Goal: Information Seeking & Learning: Learn about a topic

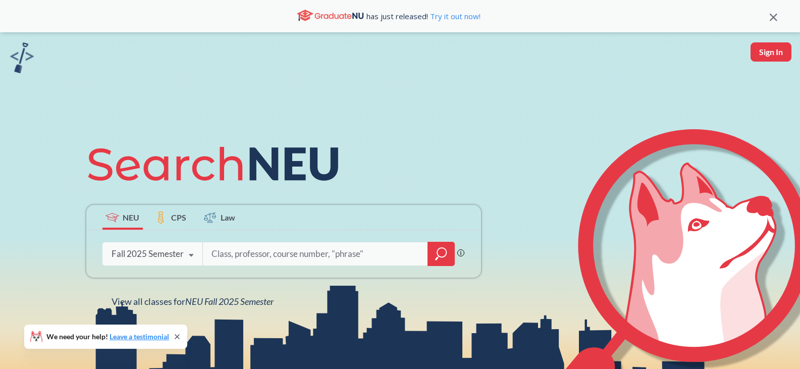
scroll to position [89, 0]
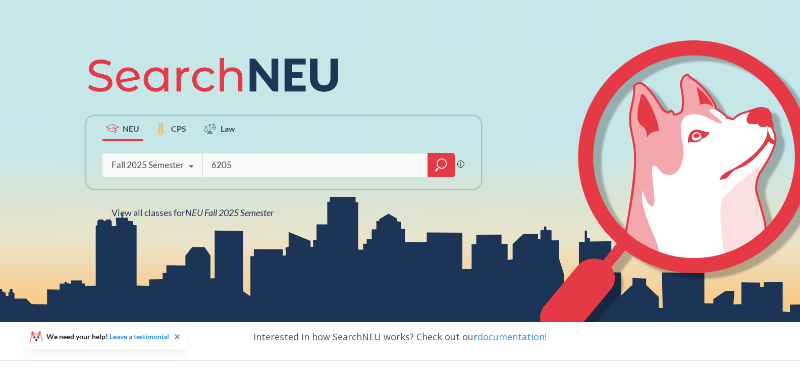
type input "6205"
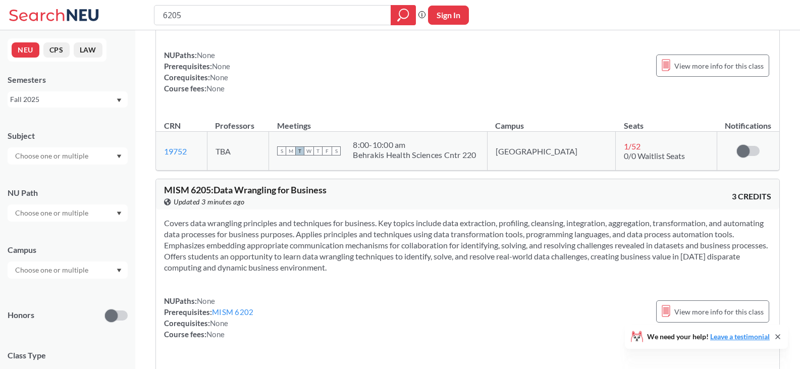
scroll to position [732, 0]
type input "6"
click at [272, 28] on div "Phrase search guarantees the exact search appears in the results. Ex. If you wa…" at bounding box center [400, 15] width 800 height 30
click at [270, 12] on input "search" at bounding box center [273, 15] width 222 height 17
type input "6215"
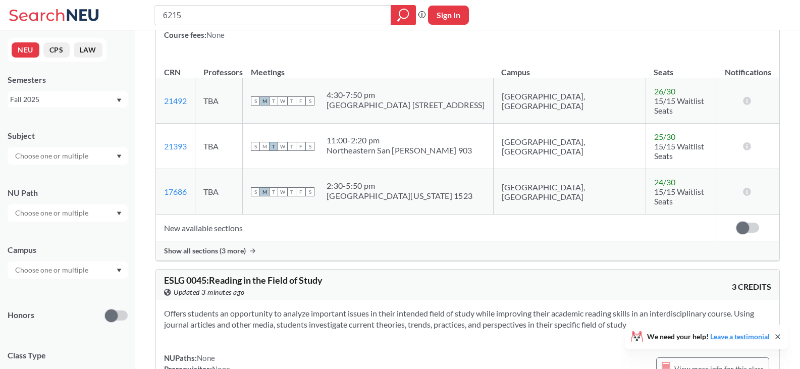
scroll to position [636, 0]
click at [208, 246] on span "Show all sections (3 more)" at bounding box center [205, 250] width 82 height 9
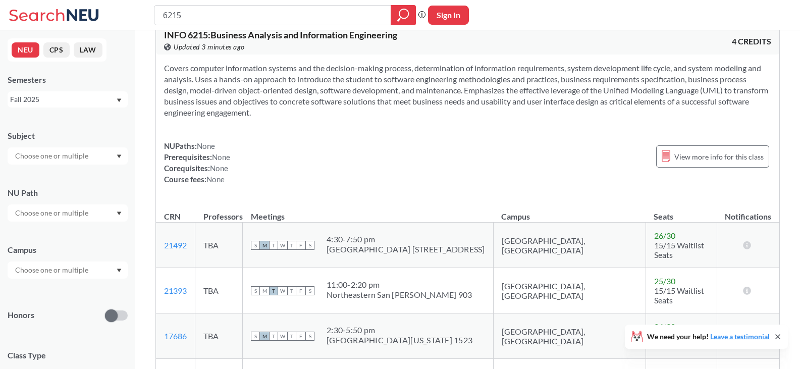
scroll to position [436, 0]
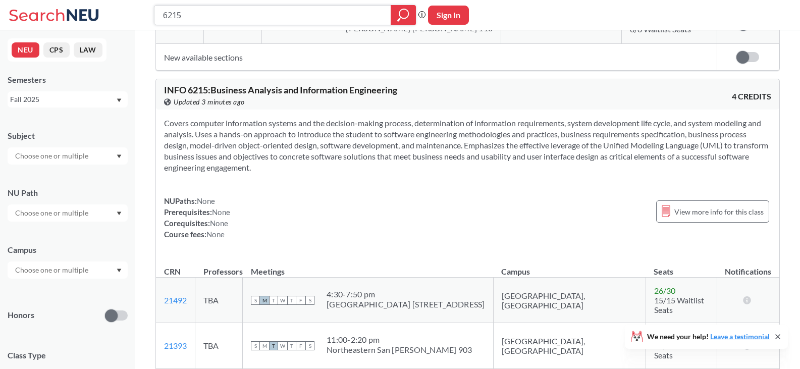
click at [259, 16] on input "6215" at bounding box center [273, 15] width 222 height 17
type input "6"
drag, startPoint x: 611, startPoint y: 143, endPoint x: 731, endPoint y: 143, distance: 119.6
click at [731, 143] on section "Covers computer information systems and the decision-making process, determinat…" at bounding box center [467, 146] width 607 height 56
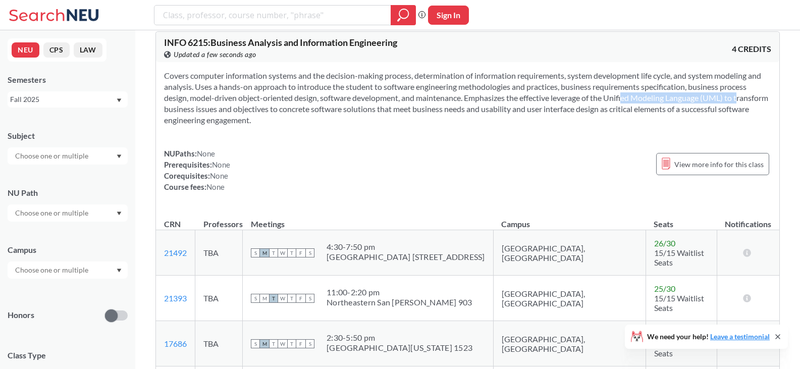
scroll to position [484, 0]
click at [53, 157] on input "text" at bounding box center [52, 156] width 85 height 12
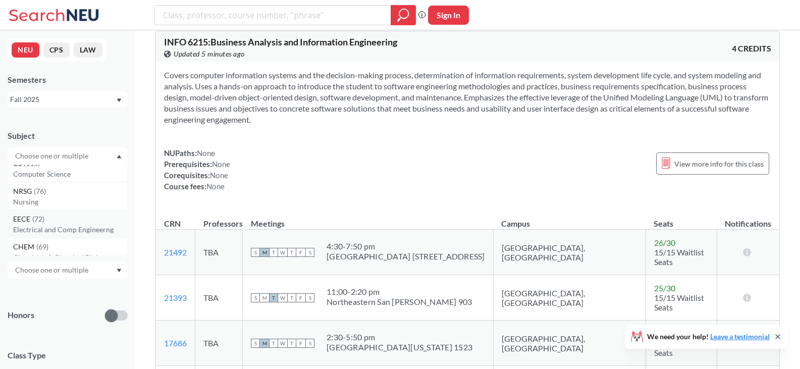
scroll to position [0, 0]
click at [100, 128] on div "Subject" at bounding box center [68, 142] width 120 height 44
click at [111, 160] on div at bounding box center [68, 155] width 120 height 17
click at [77, 187] on p "Industrial Engineering" at bounding box center [70, 183] width 114 height 10
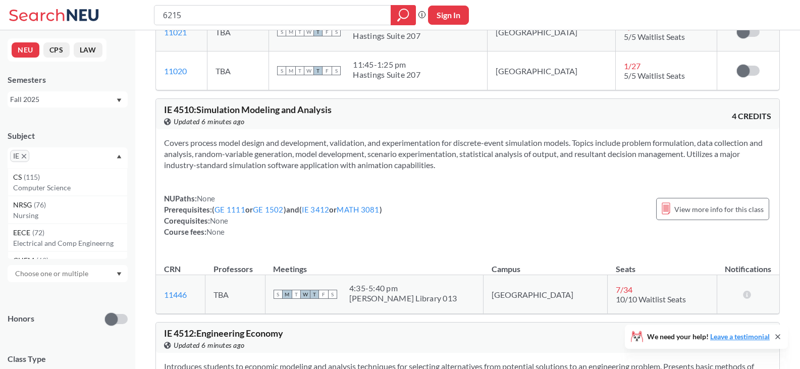
scroll to position [1327, 0]
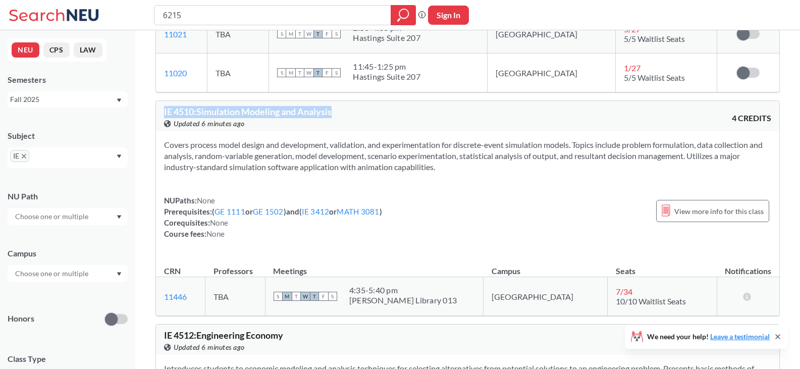
drag, startPoint x: 338, startPoint y: 114, endPoint x: 152, endPoint y: 109, distance: 185.4
click at [152, 109] on div "Applied ( 1 ): Subject: IE IE Clear All IE 2310 : Introduction to Industrial En…" at bounding box center [467, 21] width 665 height 2637
click at [263, 120] on div "View this course on Banner. Updated 6 minutes ago" at bounding box center [316, 123] width 304 height 11
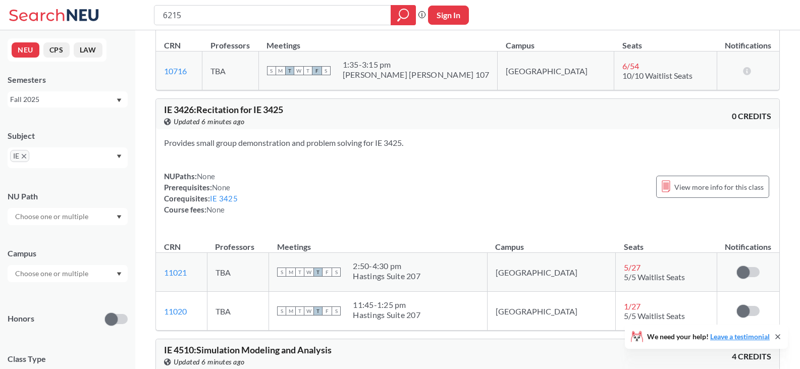
scroll to position [1088, 0]
drag, startPoint x: 287, startPoint y: 113, endPoint x: 162, endPoint y: 112, distance: 125.7
click at [162, 112] on div "IE 3426 : Recitation for IE 3425 View this course on Banner. Updated 6 minutes …" at bounding box center [467, 115] width 623 height 30
drag, startPoint x: 249, startPoint y: 122, endPoint x: 155, endPoint y: 113, distance: 94.4
click at [155, 113] on div "Applied ( 1 ): Subject: IE IE Clear All IE 2310 : Introduction to Industrial En…" at bounding box center [467, 260] width 665 height 2637
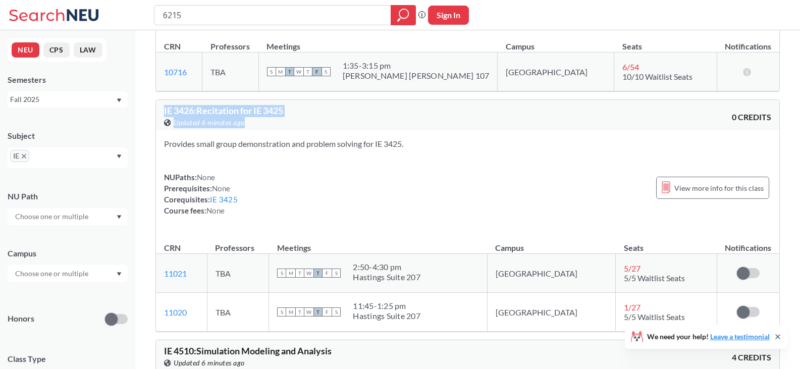
scroll to position [943, 0]
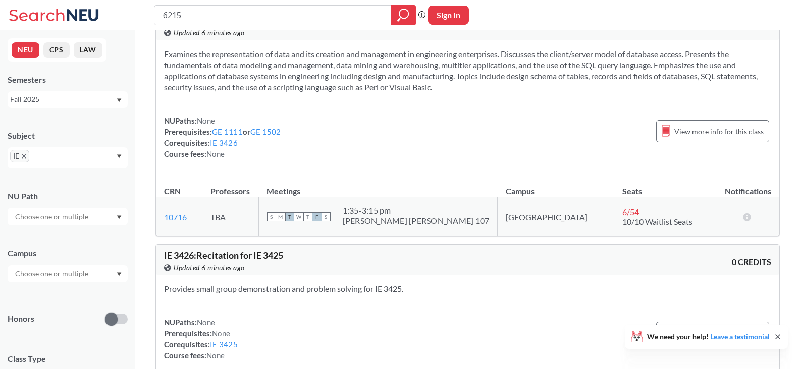
click at [286, 150] on div "NUPaths: None Prerequisites: GE 1111 or GE 1502 Corequisites: IE 3426 Course fe…" at bounding box center [467, 137] width 607 height 44
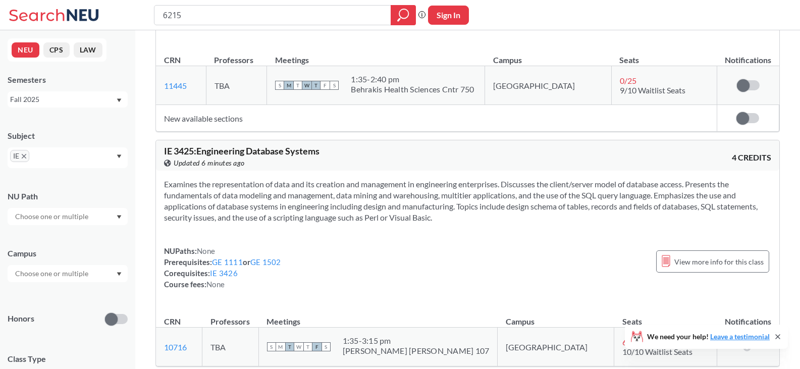
scroll to position [813, 0]
drag, startPoint x: 326, startPoint y: 153, endPoint x: 140, endPoint y: 145, distance: 186.0
click at [311, 160] on div "View this course on Banner. Updated 6 minutes ago" at bounding box center [316, 162] width 304 height 11
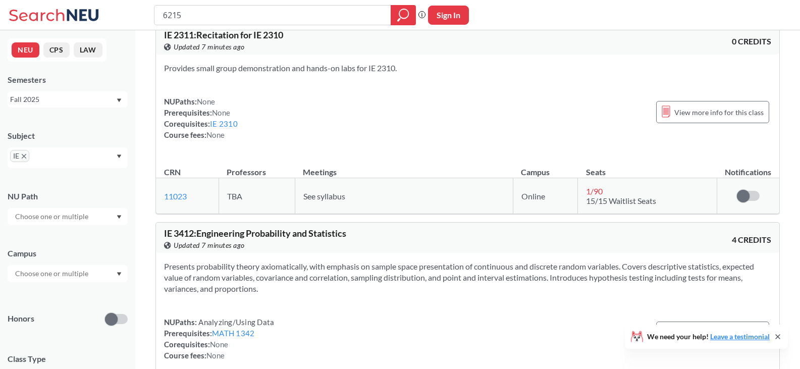
scroll to position [484, 0]
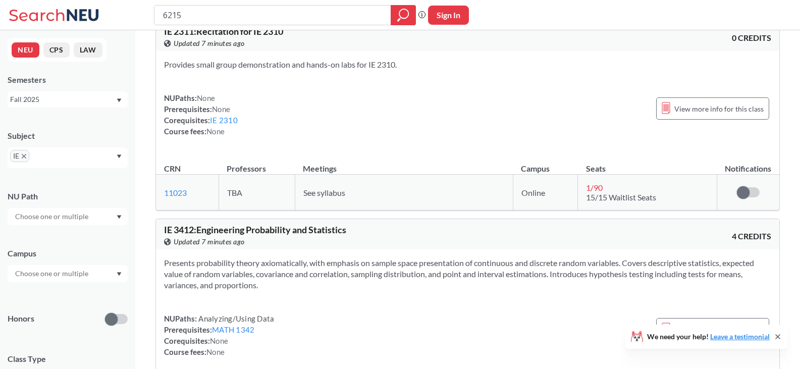
click at [28, 158] on span "IE" at bounding box center [19, 156] width 19 height 12
click at [23, 156] on icon "X to remove pill" at bounding box center [24, 156] width 5 height 5
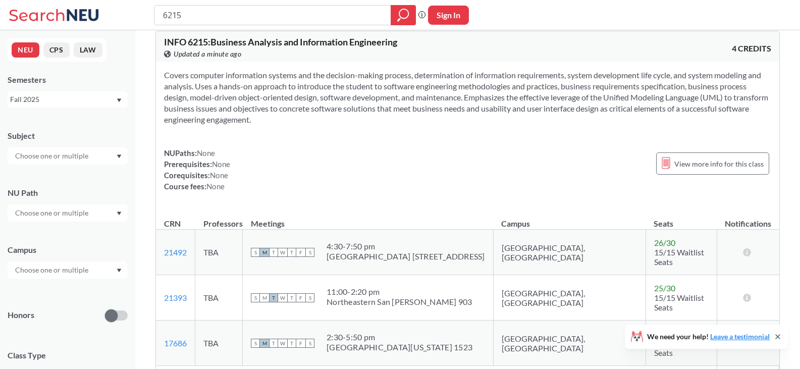
click at [118, 158] on icon "Dropdown arrow" at bounding box center [119, 156] width 5 height 4
click at [51, 195] on p "Finance & Insurance" at bounding box center [70, 192] width 114 height 10
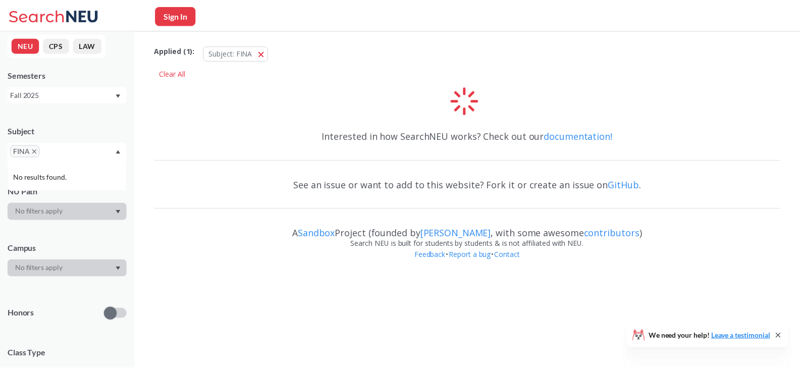
scroll to position [6, 0]
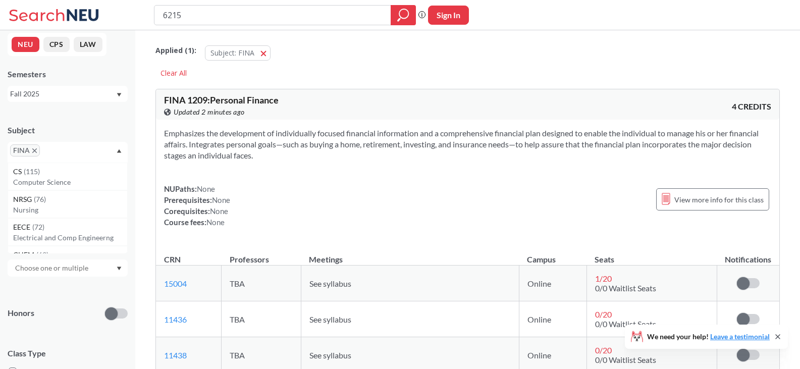
click at [35, 151] on icon "X to remove pill" at bounding box center [34, 150] width 5 height 5
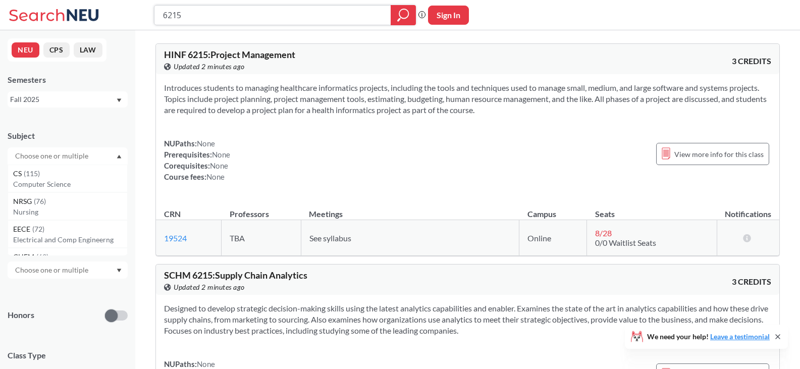
click at [198, 22] on input "6215" at bounding box center [273, 15] width 222 height 17
type input "6"
type input "BUSINESS ANLAYSIS"
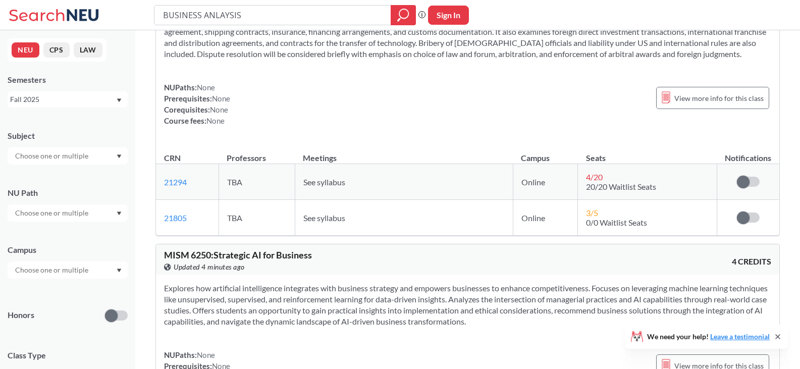
scroll to position [4096, 0]
